Goal: Task Accomplishment & Management: Manage account settings

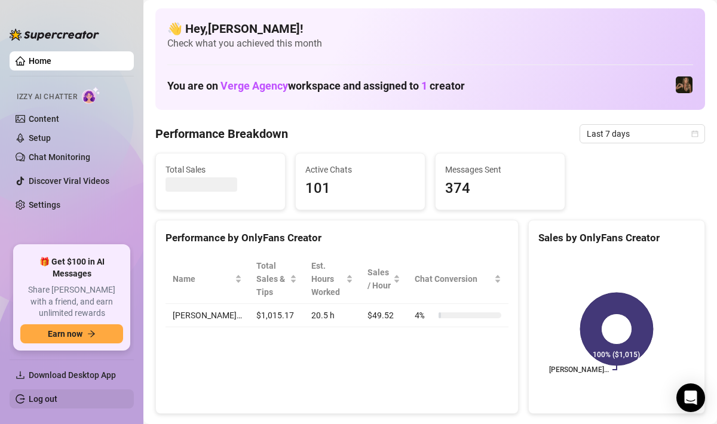
click at [36, 402] on link "Log out" at bounding box center [43, 399] width 29 height 10
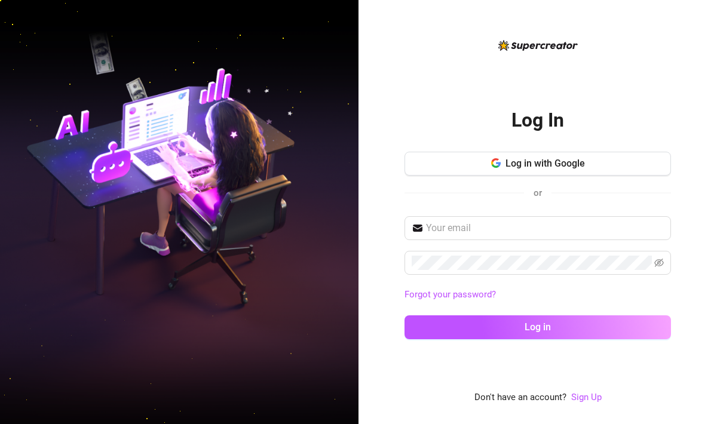
click at [36, 402] on html "Log In Log in with Google or Forgot your password? Log in Don't have an account…" at bounding box center [358, 212] width 717 height 424
click at [442, 228] on input "text" at bounding box center [545, 228] width 238 height 14
type input "[EMAIL_ADDRESS][DOMAIN_NAME]"
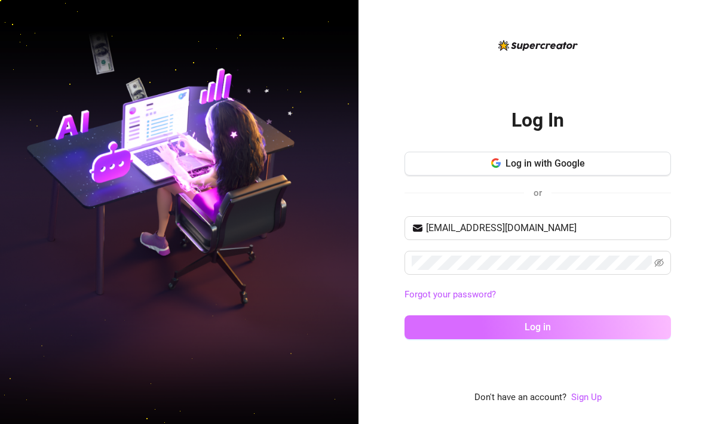
click at [525, 325] on span "Log in" at bounding box center [538, 327] width 26 height 11
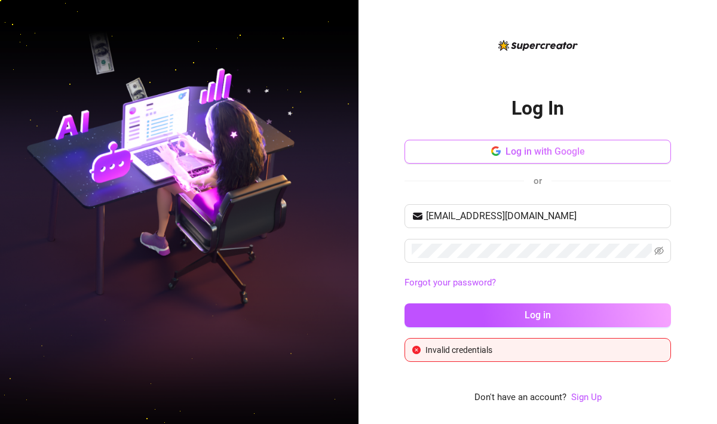
click at [555, 158] on button "Log in with Google" at bounding box center [538, 152] width 267 height 24
